Goal: Information Seeking & Learning: Learn about a topic

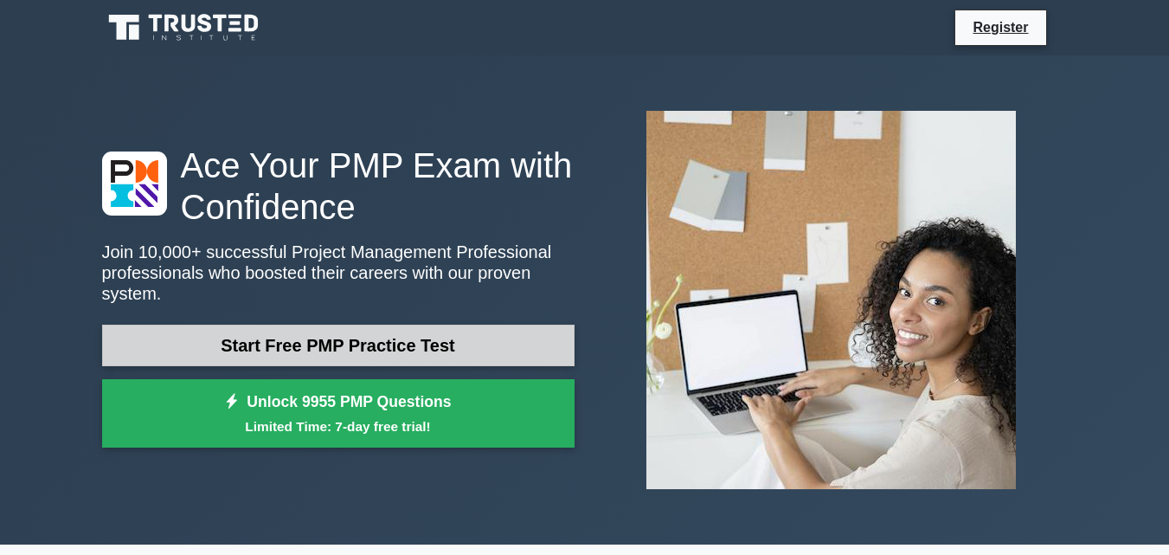
click at [348, 325] on link "Start Free PMP Practice Test" at bounding box center [338, 346] width 472 height 42
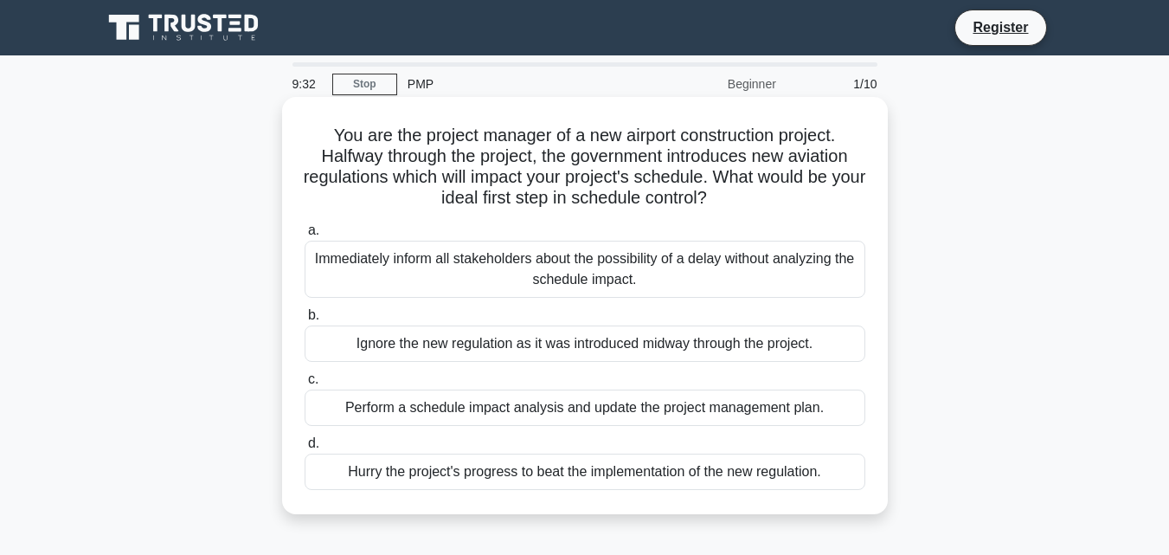
click at [472, 408] on div "Perform a schedule impact analysis and update the project management plan." at bounding box center [585, 407] width 561 height 36
click at [305, 385] on input "c. Perform a schedule impact analysis and update the project management plan." at bounding box center [305, 379] width 0 height 11
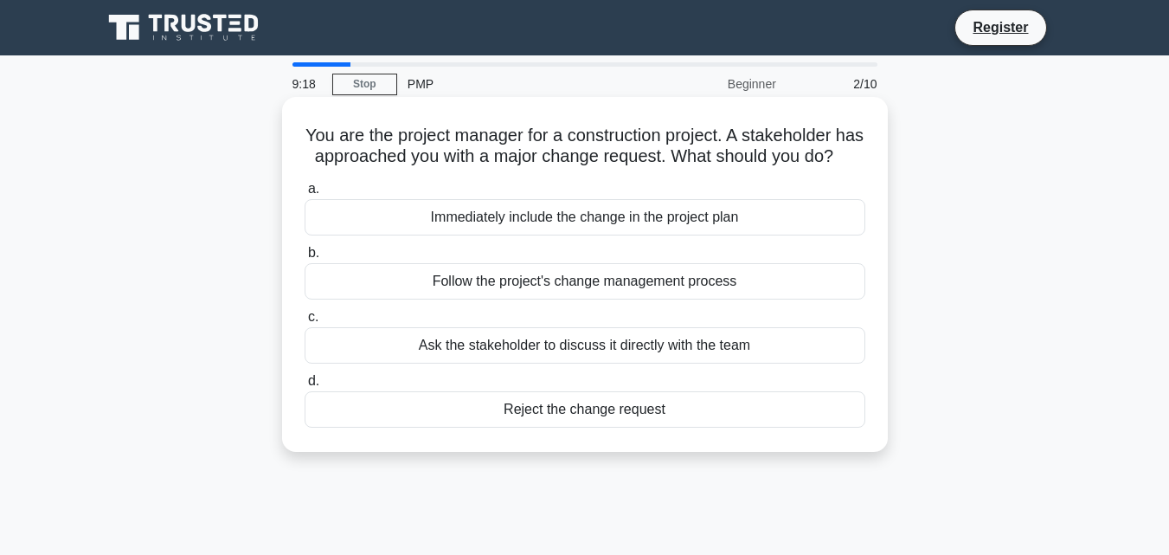
click at [475, 235] on div "Immediately include the change in the project plan" at bounding box center [585, 217] width 561 height 36
click at [305, 195] on input "a. Immediately include the change in the project plan" at bounding box center [305, 188] width 0 height 11
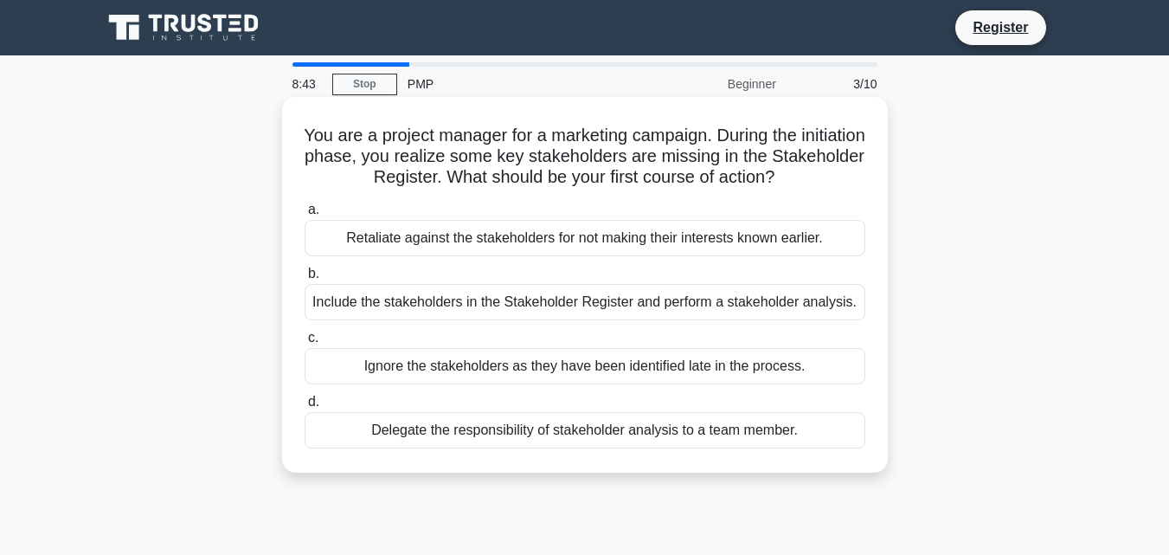
click at [453, 428] on div "Delegate the responsibility of stakeholder analysis to a team member." at bounding box center [585, 430] width 561 height 36
click at [305, 408] on input "d. Delegate the responsibility of stakeholder analysis to a team member." at bounding box center [305, 401] width 0 height 11
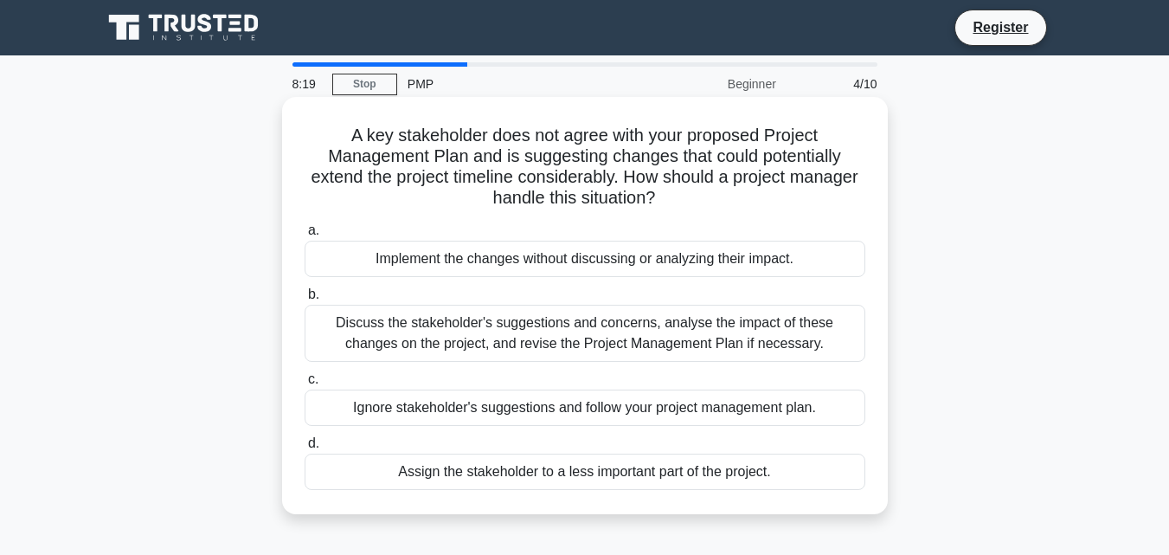
click at [538, 332] on div "Discuss the stakeholder's suggestions and concerns, analyse the impact of these…" at bounding box center [585, 333] width 561 height 57
click at [305, 300] on input "b. Discuss the stakeholder's suggestions and concerns, analyse the impact of th…" at bounding box center [305, 294] width 0 height 11
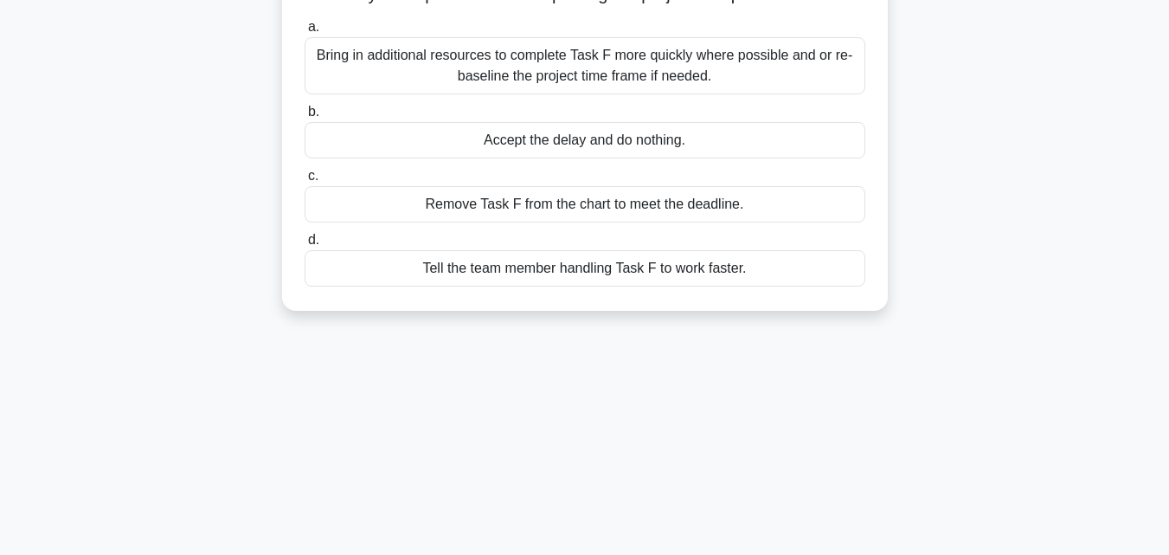
scroll to position [173, 0]
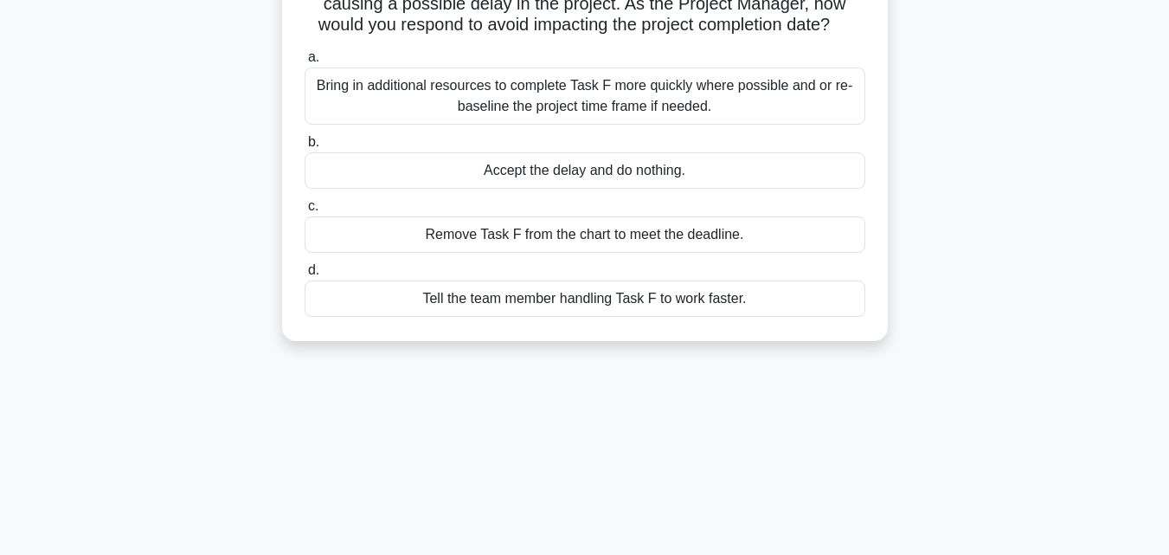
click at [492, 94] on div "Bring in additional resources to complete Task F more quickly where possible an…" at bounding box center [585, 95] width 561 height 57
click at [305, 63] on input "a. Bring in additional resources to complete Task F more quickly where possible…" at bounding box center [305, 57] width 0 height 11
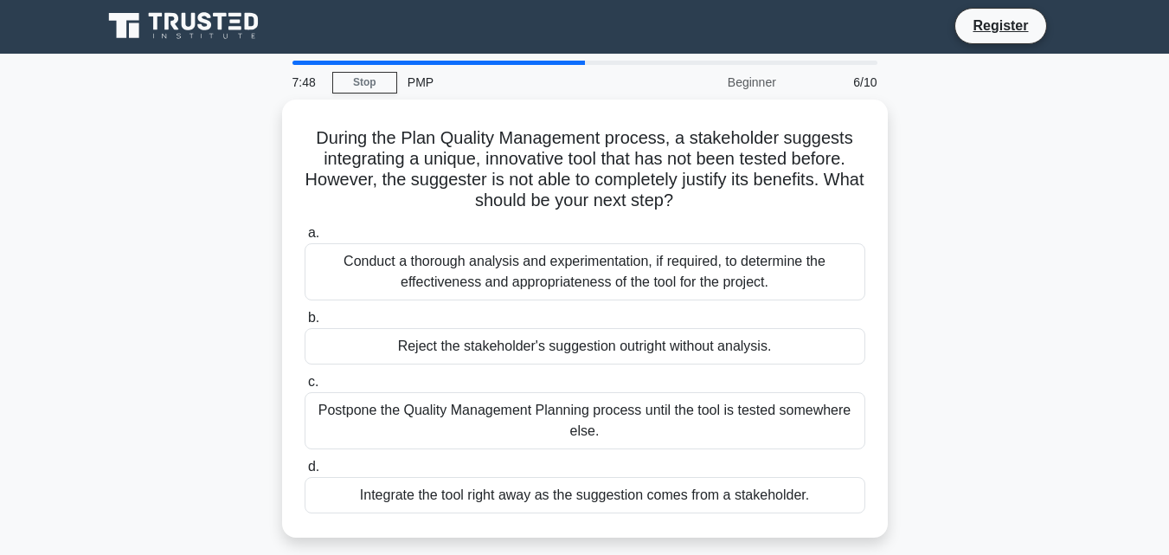
scroll to position [0, 0]
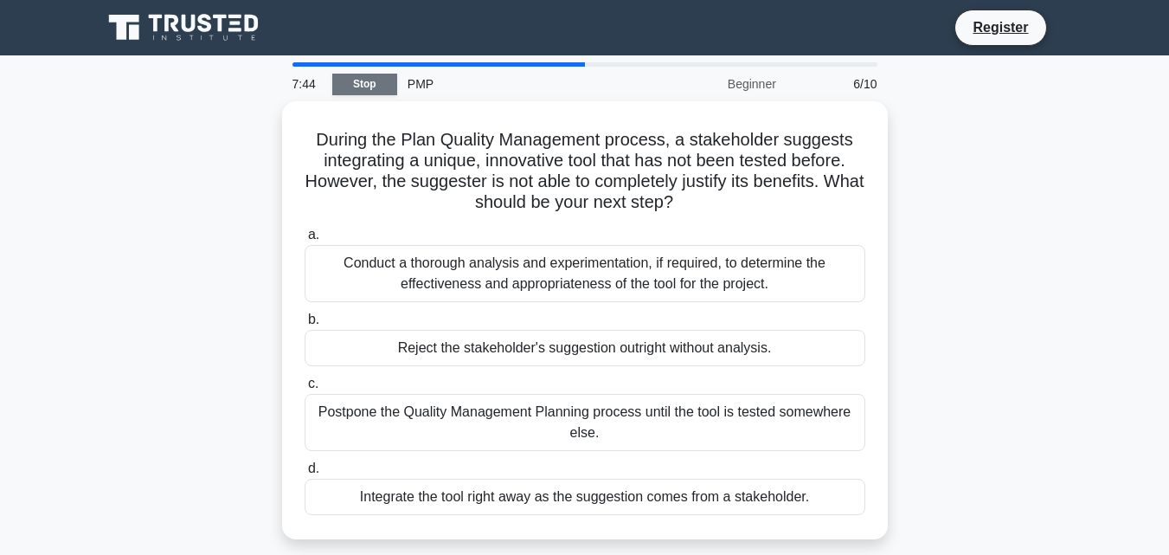
click at [365, 82] on link "Stop" at bounding box center [364, 85] width 65 height 22
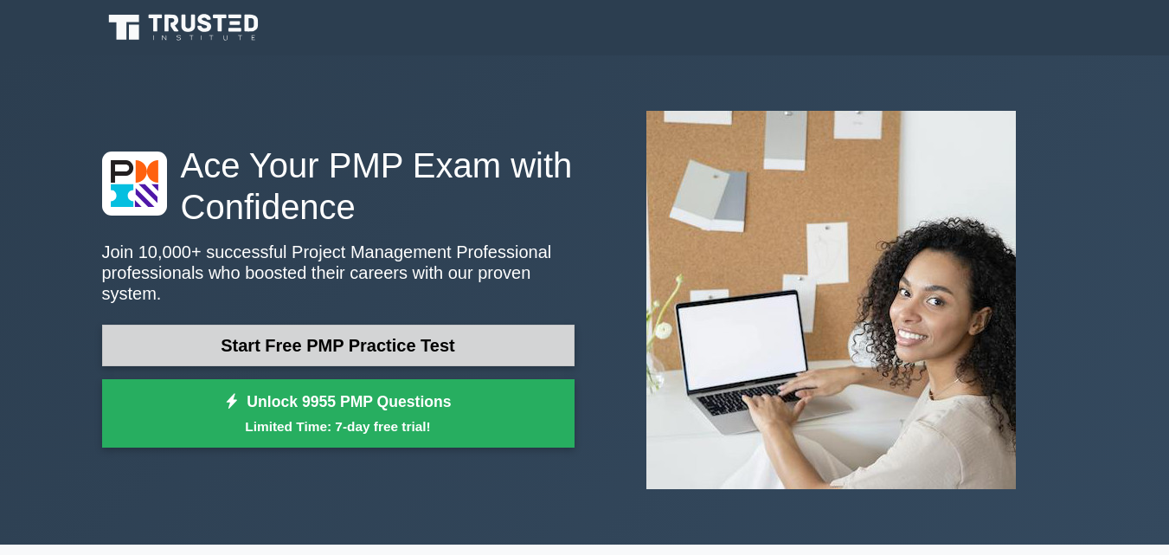
click at [354, 331] on link "Start Free PMP Practice Test" at bounding box center [338, 346] width 472 height 42
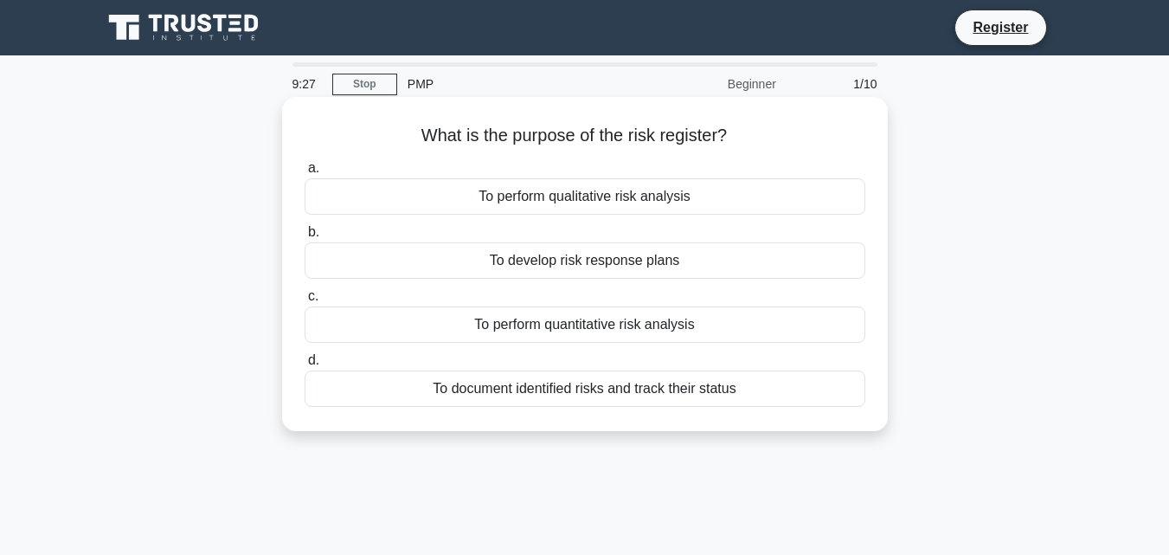
click at [583, 322] on div "To perform quantitative risk analysis" at bounding box center [585, 324] width 561 height 36
click at [305, 302] on input "c. To perform quantitative risk analysis" at bounding box center [305, 296] width 0 height 11
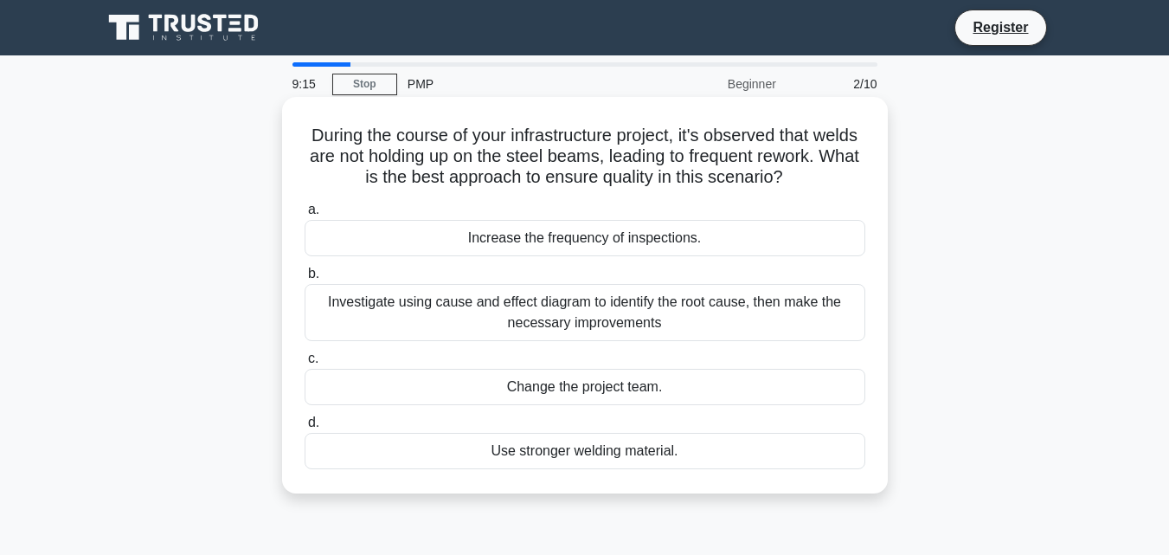
click at [602, 309] on div "Investigate using cause and effect diagram to identify the root cause, then mak…" at bounding box center [585, 312] width 561 height 57
click at [305, 280] on input "b. Investigate using cause and effect diagram to identify the root cause, then …" at bounding box center [305, 273] width 0 height 11
